Goal: Task Accomplishment & Management: Manage account settings

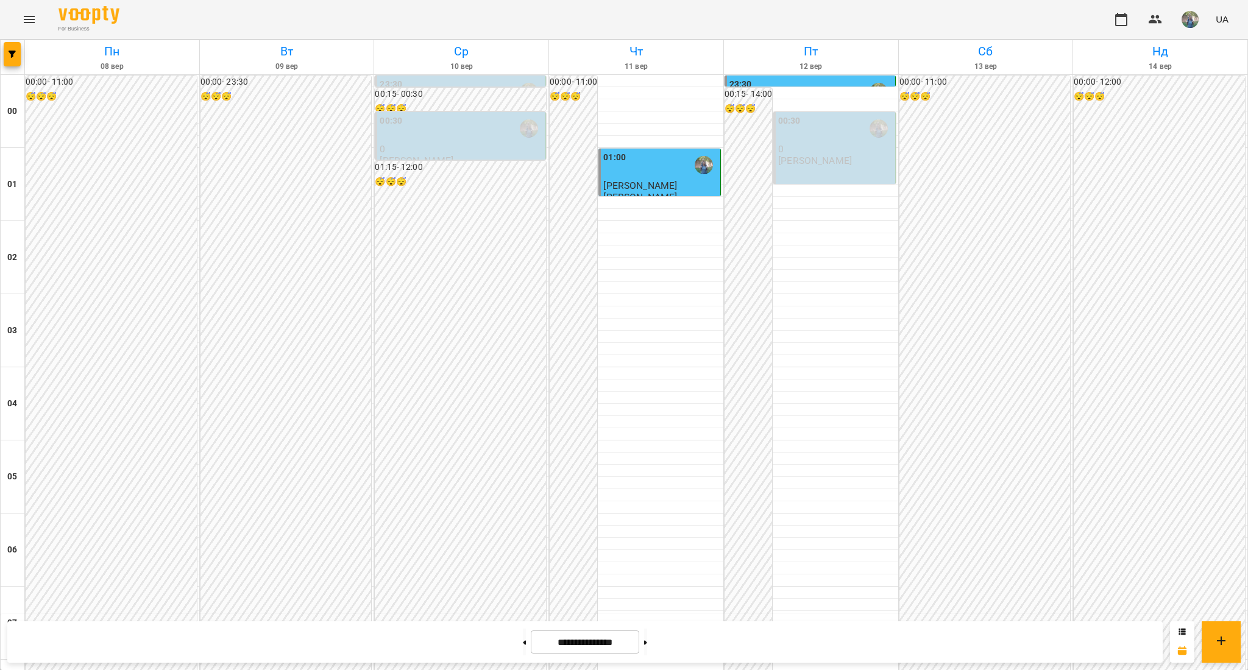
scroll to position [649, 0]
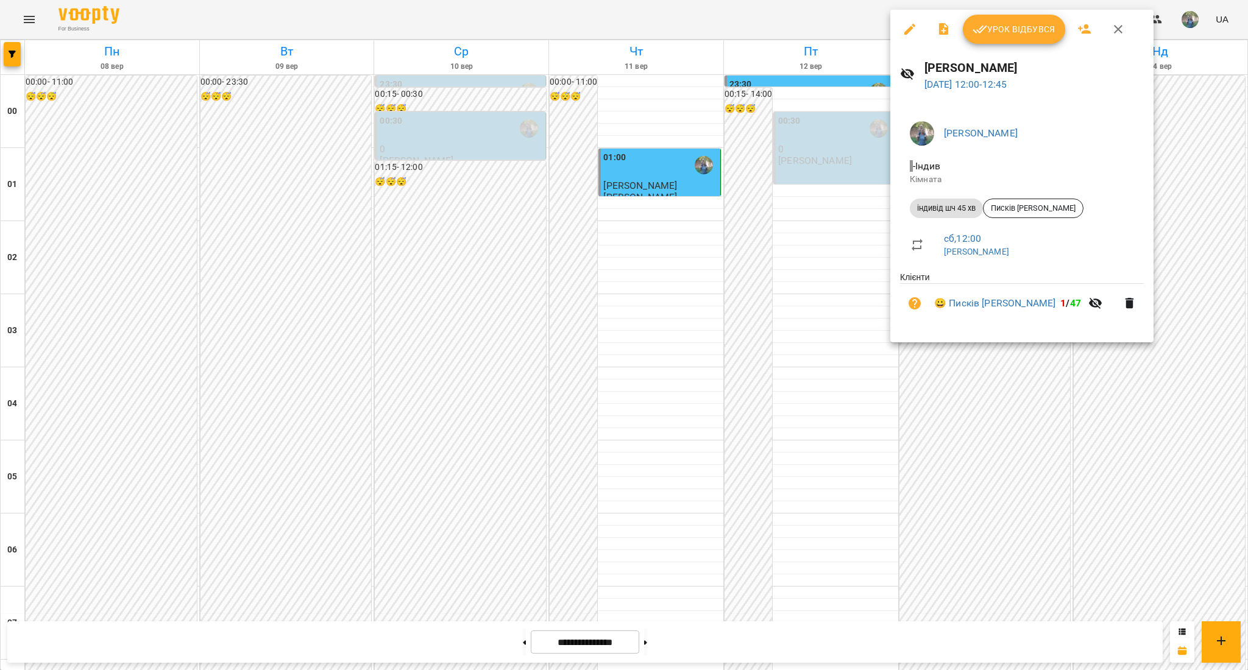
click at [1027, 33] on span "Урок відбувся" at bounding box center [1013, 29] width 83 height 15
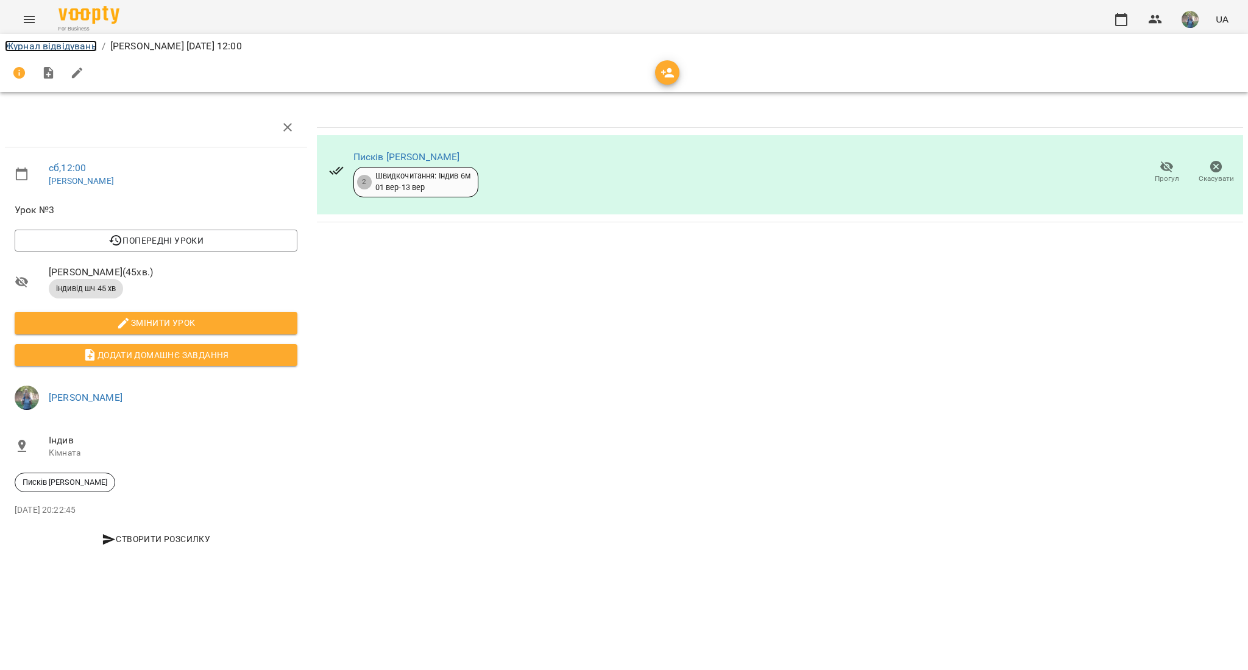
click at [79, 49] on link "Журнал відвідувань" at bounding box center [51, 46] width 92 height 12
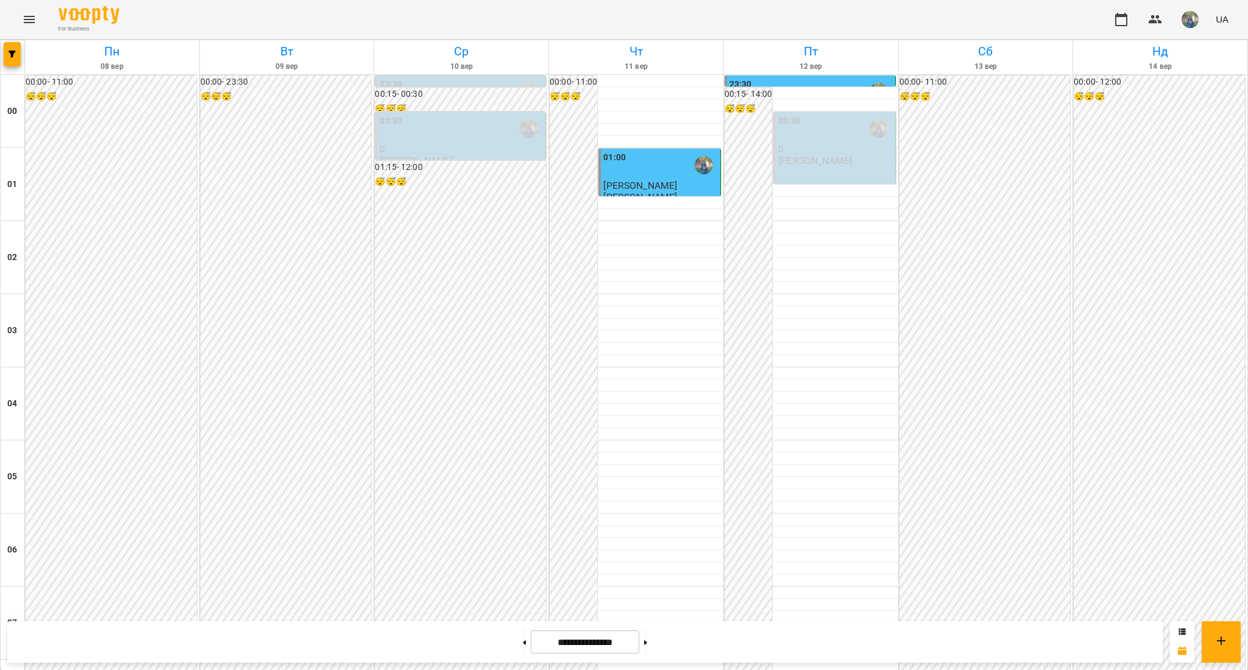
scroll to position [649, 0]
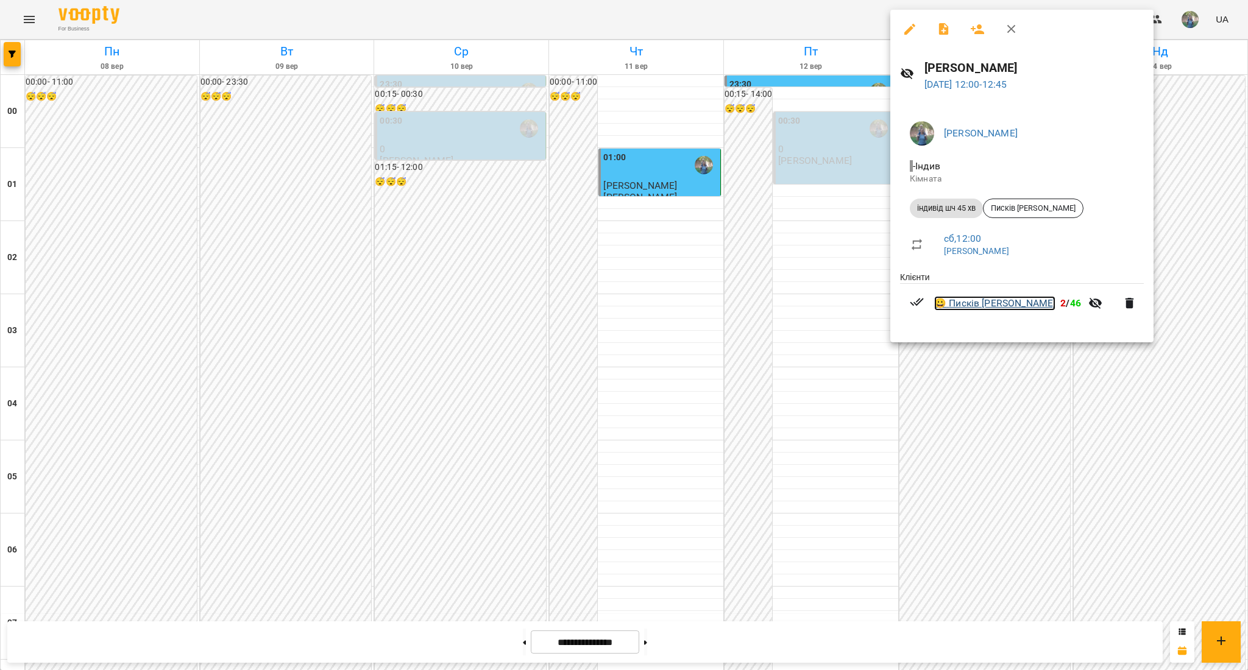
click at [987, 300] on link "😀 Писків [PERSON_NAME]" at bounding box center [994, 303] width 121 height 15
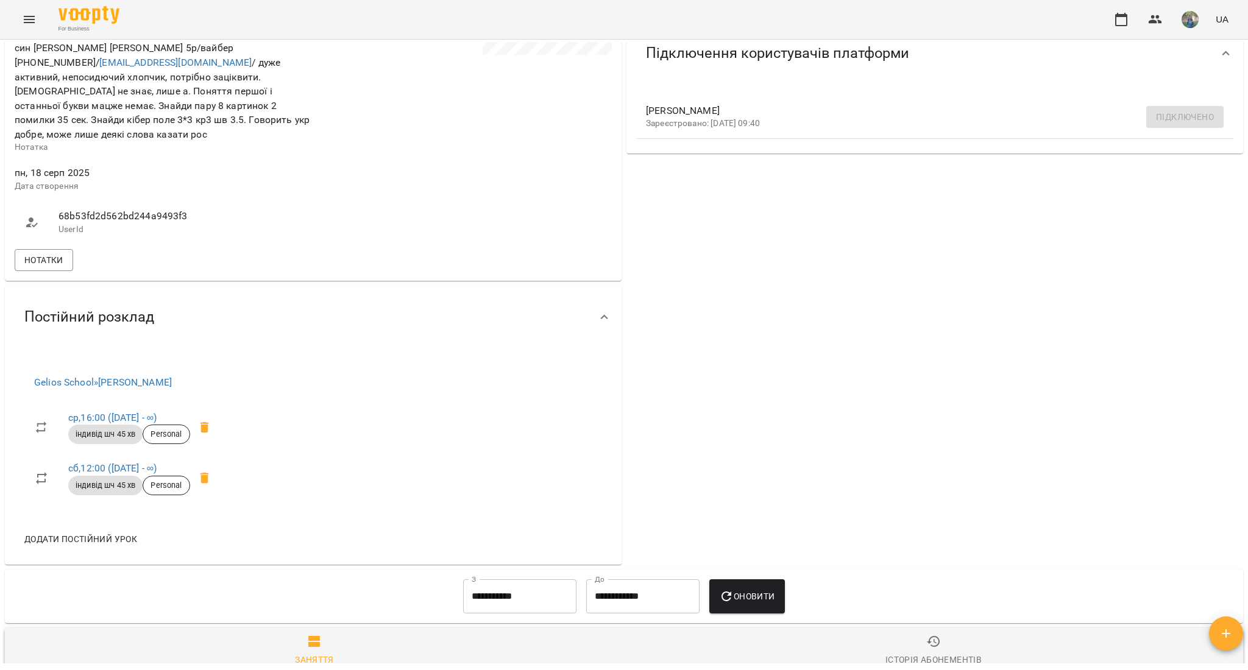
scroll to position [325, 0]
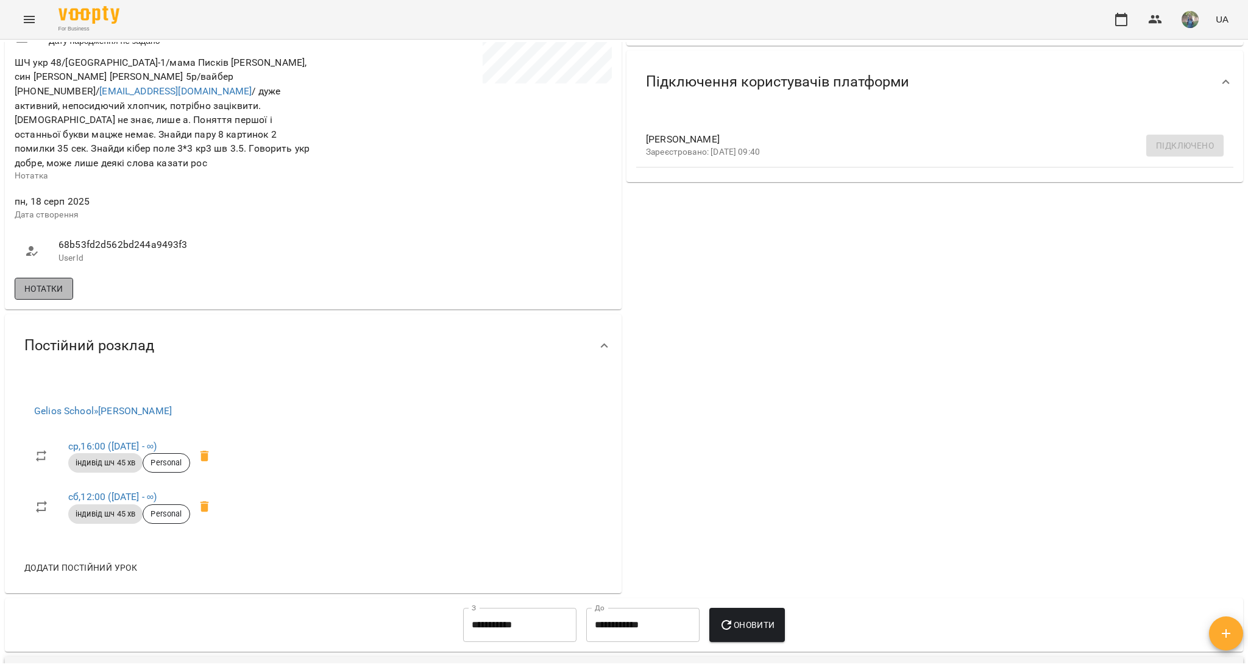
click at [32, 281] on span "Нотатки" at bounding box center [43, 288] width 39 height 15
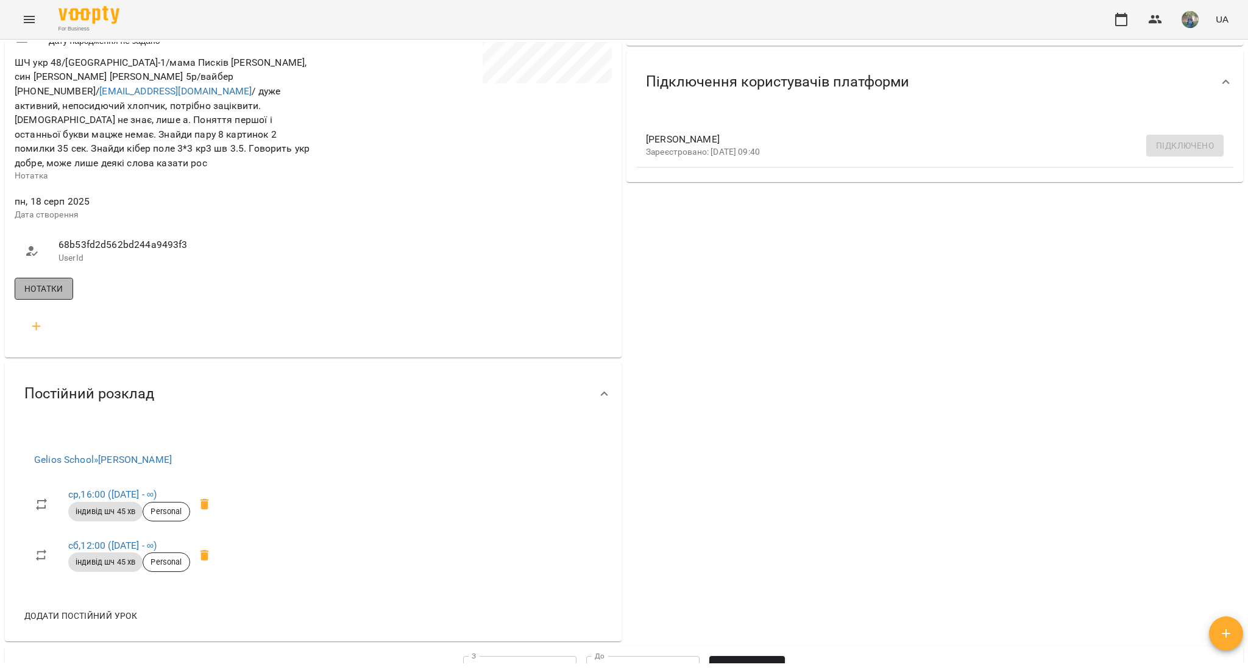
click at [42, 288] on span "Нотатки" at bounding box center [43, 288] width 39 height 15
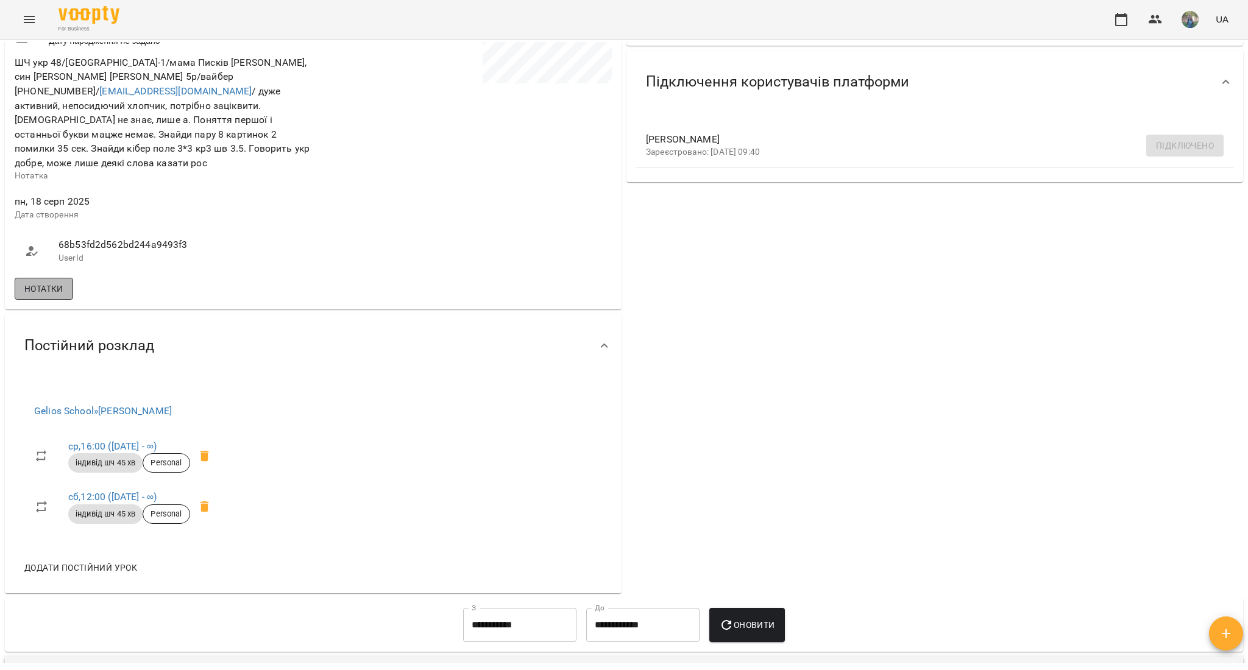
click at [54, 281] on span "Нотатки" at bounding box center [43, 288] width 39 height 15
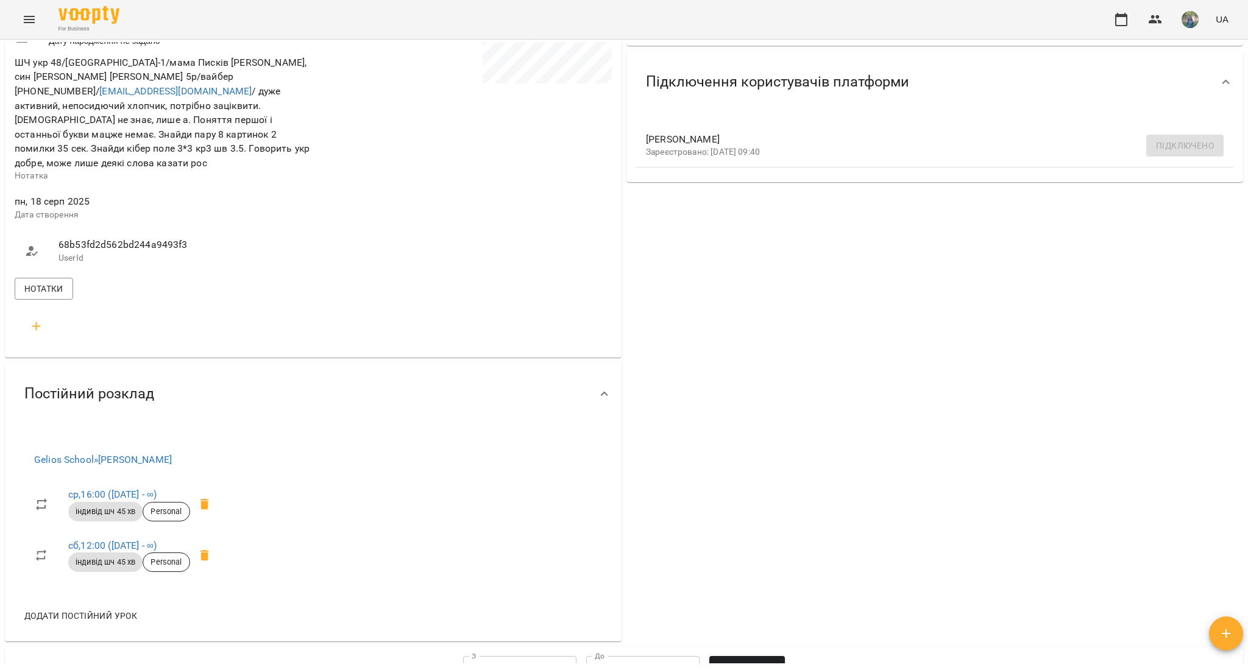
click at [30, 325] on icon "button" at bounding box center [36, 326] width 15 height 15
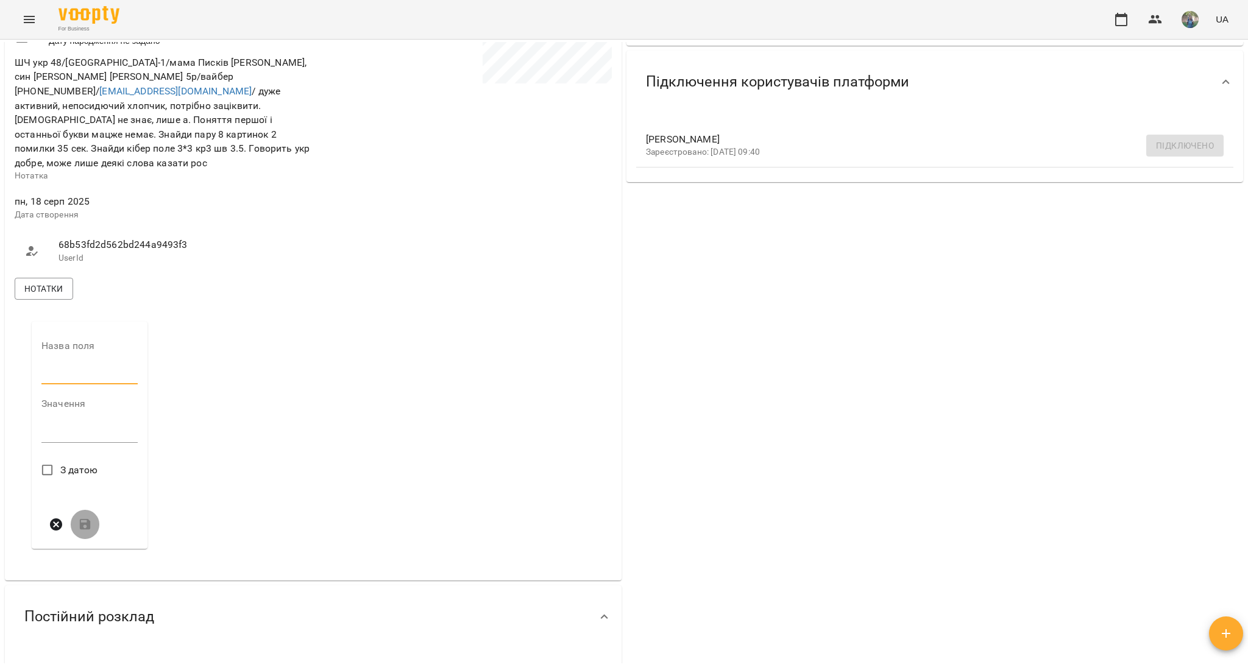
click at [85, 372] on input "text" at bounding box center [89, 374] width 96 height 19
type input "*"
click at [69, 446] on div "Значення * *" at bounding box center [89, 425] width 96 height 53
click at [72, 431] on textarea at bounding box center [89, 437] width 96 height 12
type textarea "*"
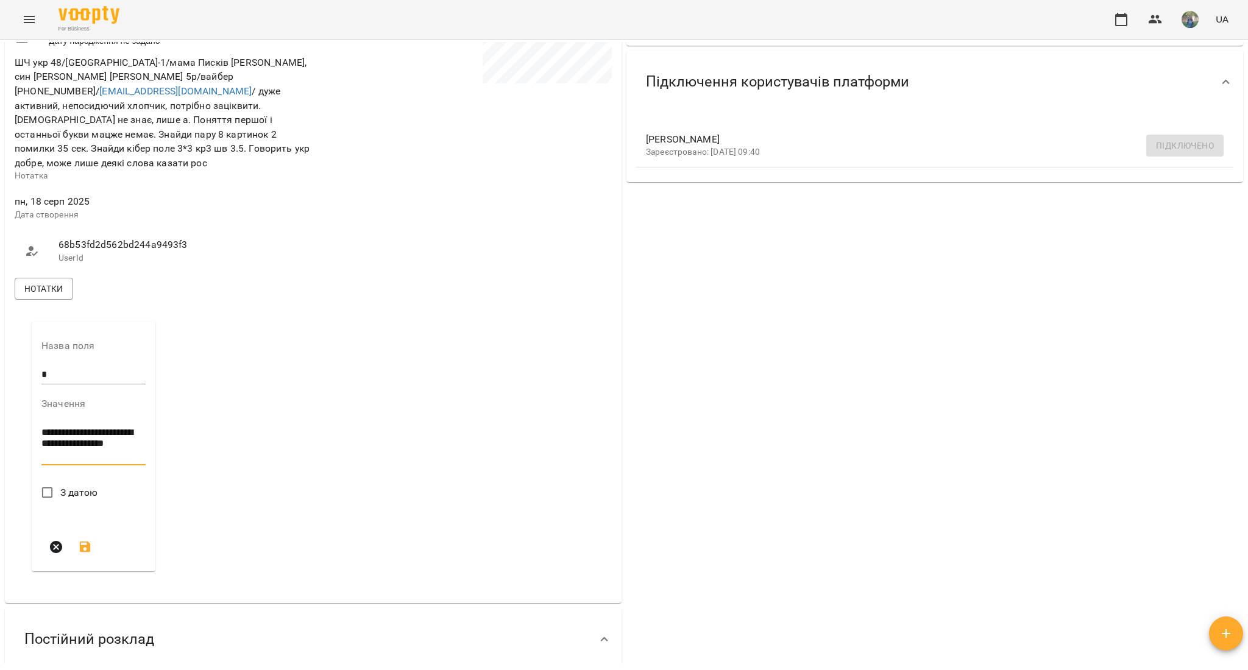
type textarea "**********"
click at [69, 487] on span "З датою" at bounding box center [79, 492] width 38 height 15
click at [86, 564] on icon "submit" at bounding box center [85, 569] width 11 height 11
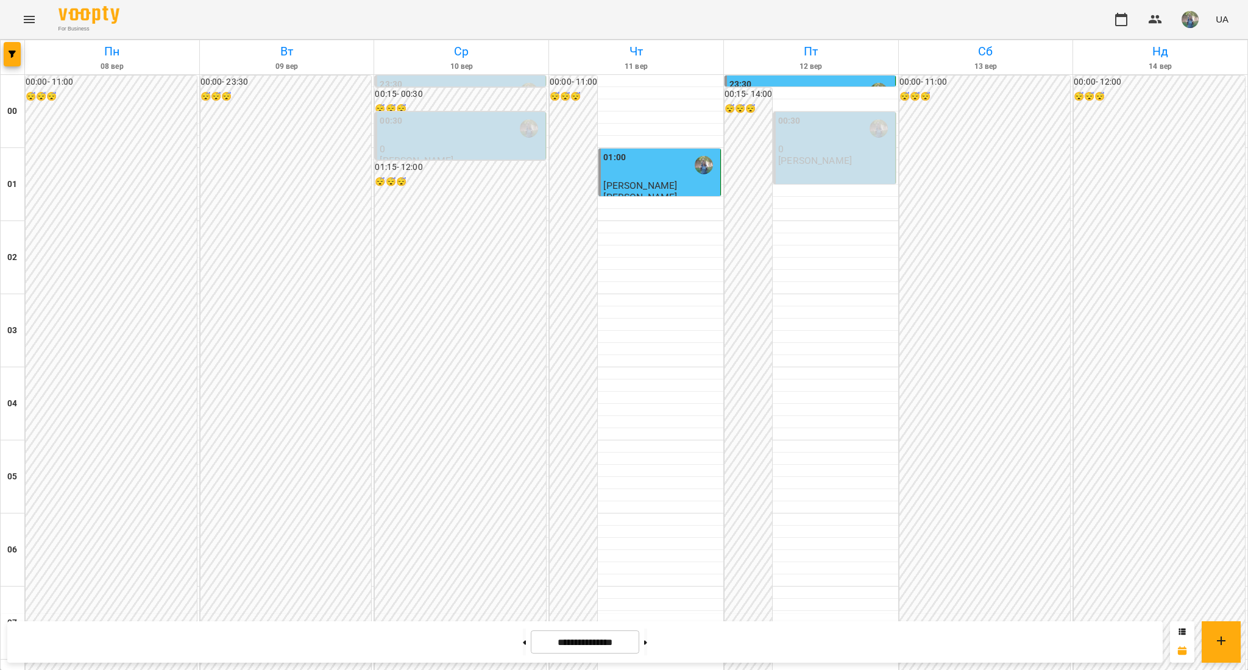
scroll to position [889, 0]
